Goal: Task Accomplishment & Management: Use online tool/utility

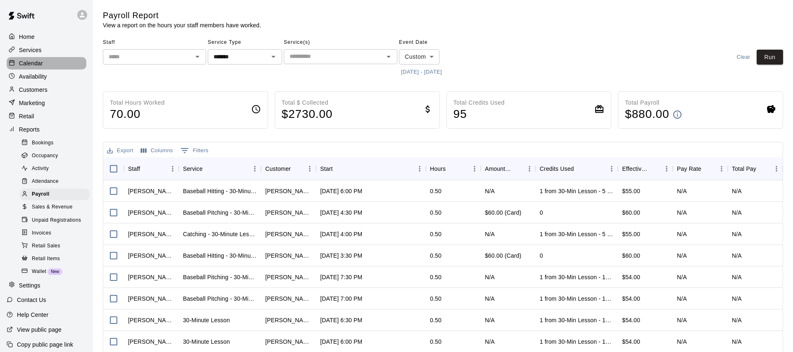
click at [26, 59] on p "Calendar" at bounding box center [31, 63] width 24 height 8
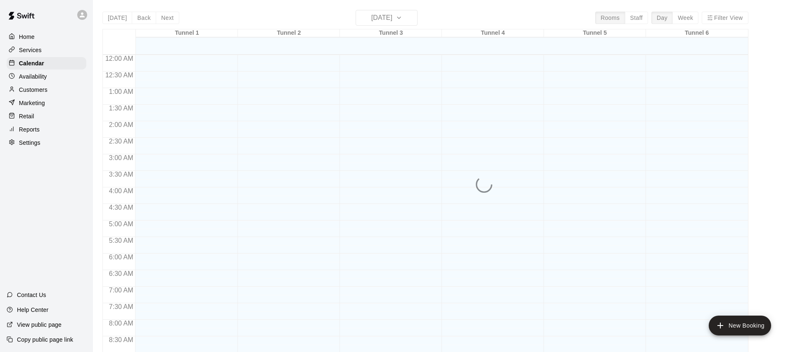
scroll to position [462, 0]
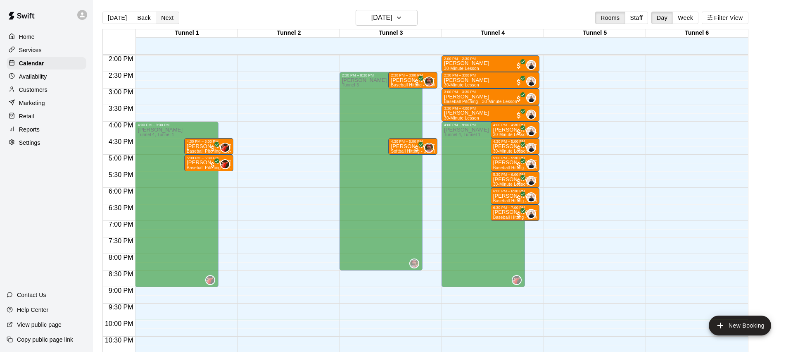
click at [172, 19] on button "Next" at bounding box center [167, 18] width 23 height 12
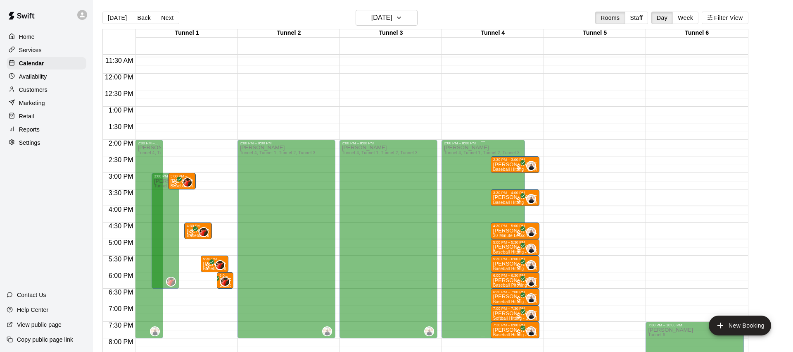
scroll to position [418, 0]
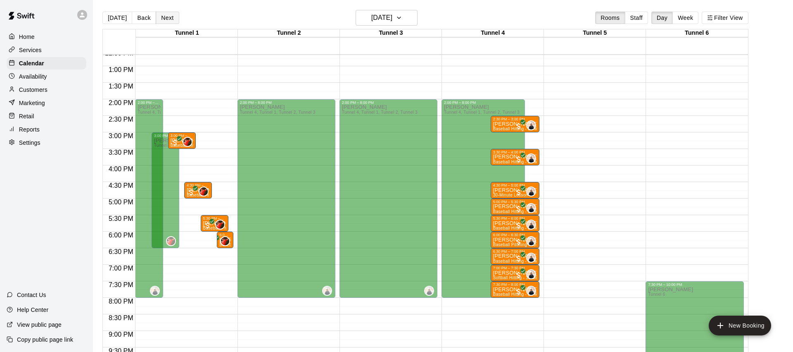
click at [165, 17] on button "Next" at bounding box center [167, 18] width 23 height 12
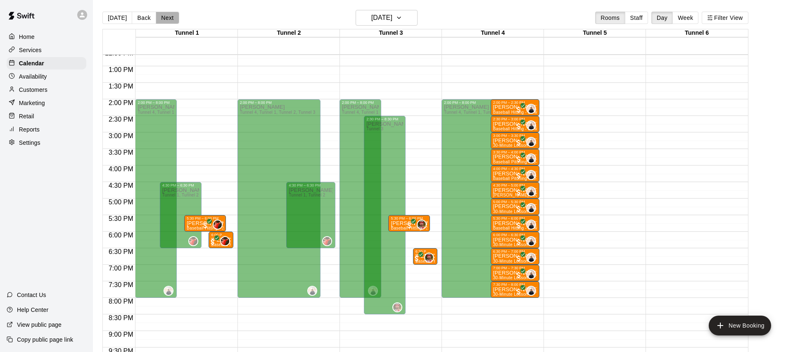
click at [165, 17] on button "Next" at bounding box center [167, 18] width 23 height 12
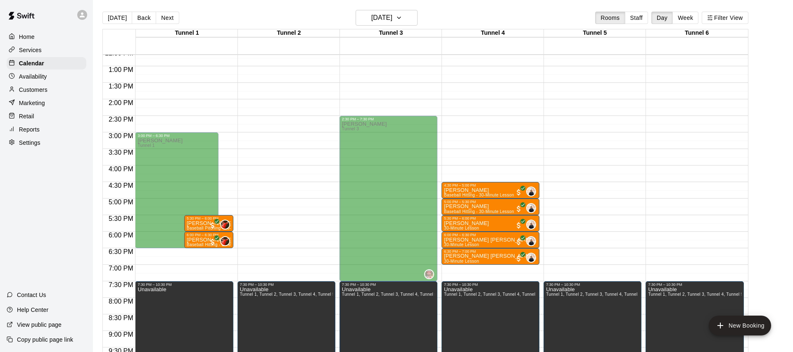
click at [165, 17] on button "Next" at bounding box center [167, 18] width 23 height 12
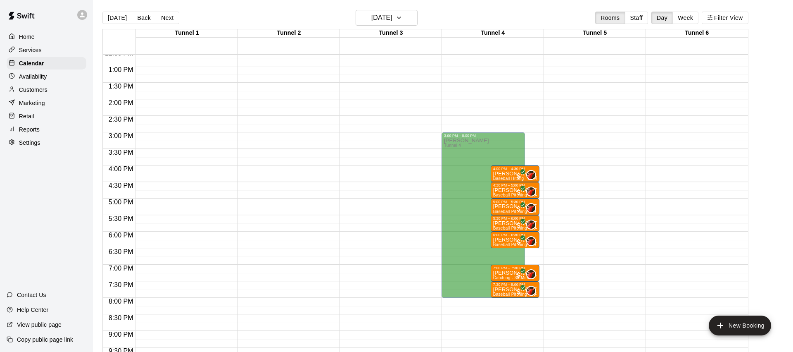
click at [165, 17] on button "Next" at bounding box center [167, 18] width 23 height 12
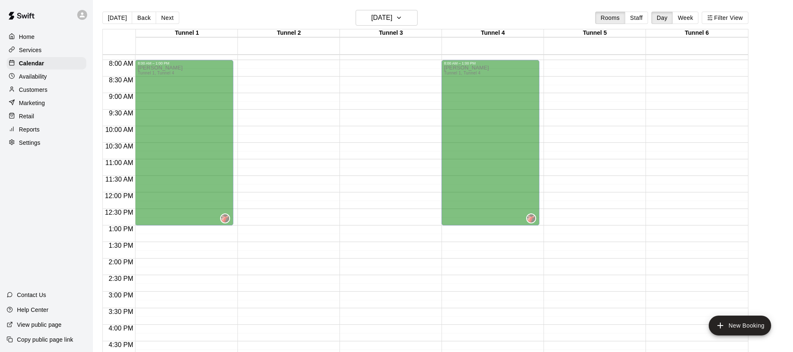
scroll to position [238, 0]
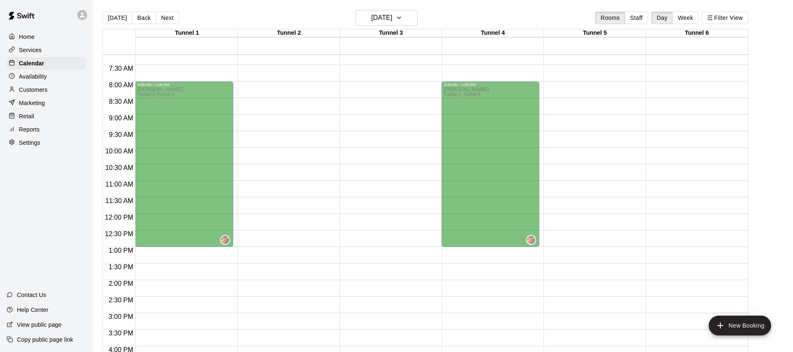
click at [171, 21] on button "Next" at bounding box center [167, 18] width 23 height 12
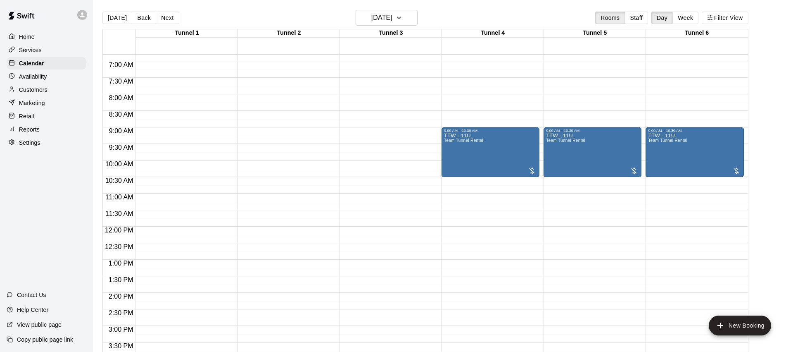
scroll to position [233, 0]
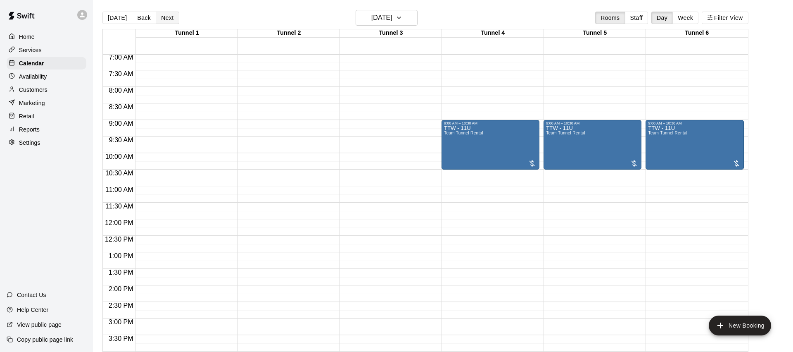
click at [159, 15] on button "Next" at bounding box center [167, 18] width 23 height 12
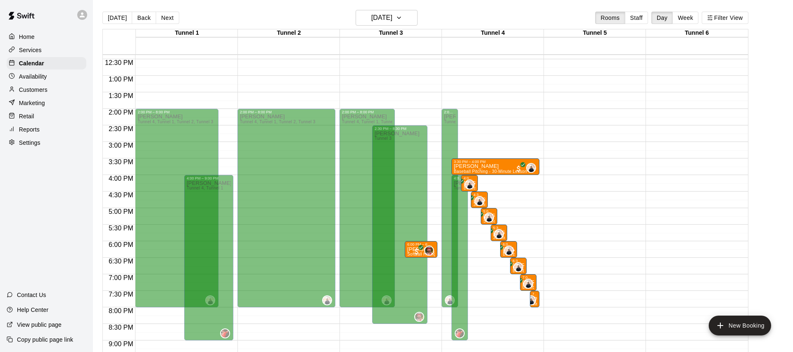
scroll to position [450, 0]
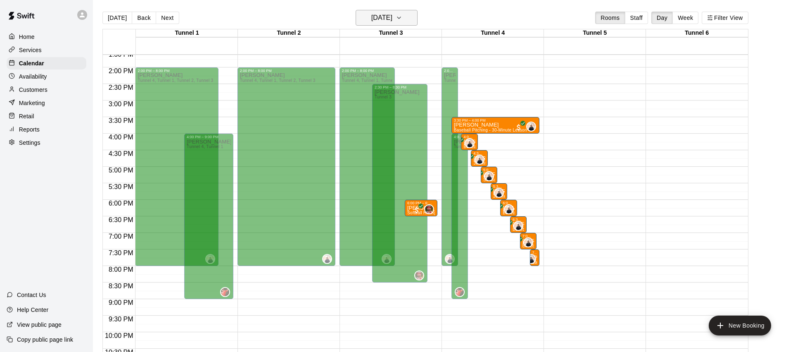
click at [392, 21] on h6 "[DATE]" at bounding box center [381, 18] width 21 height 12
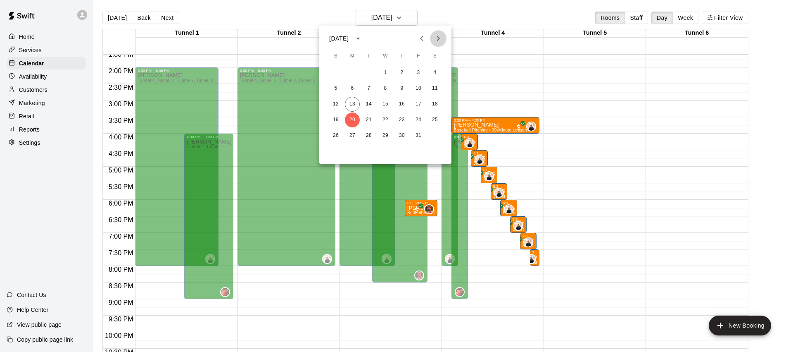
click at [435, 39] on icon "Next month" at bounding box center [438, 38] width 10 height 10
click at [418, 88] on button "7" at bounding box center [418, 88] width 15 height 15
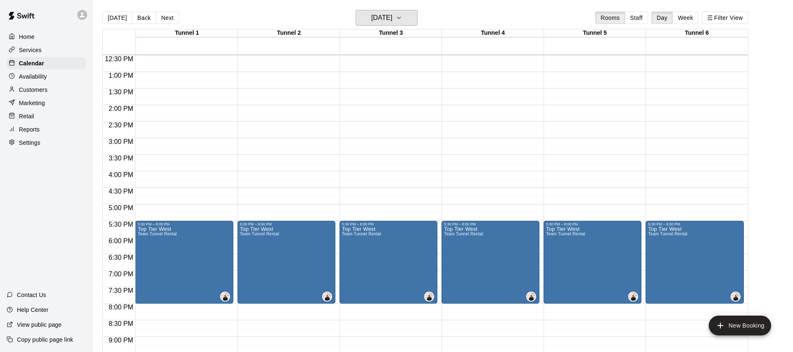
scroll to position [453, 0]
